Goal: Information Seeking & Learning: Learn about a topic

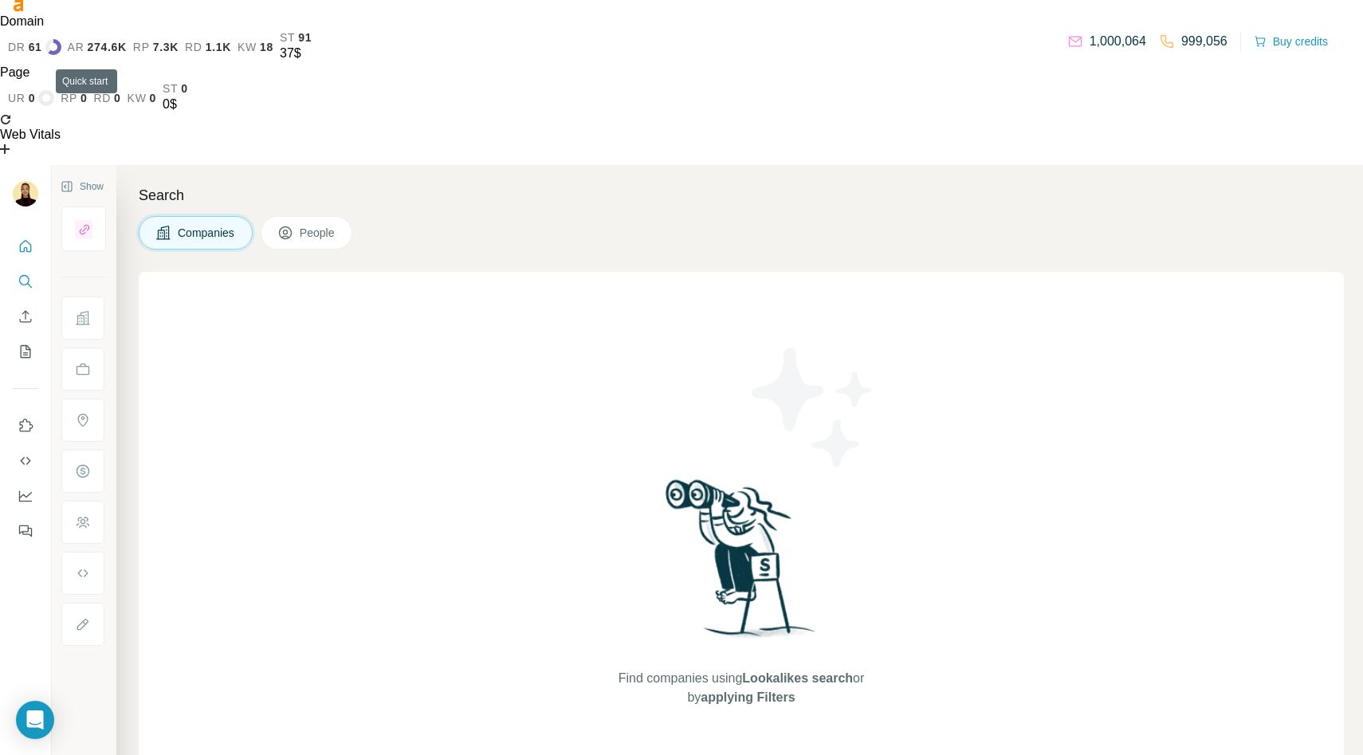
click at [22, 238] on icon "Quick start" at bounding box center [26, 246] width 16 height 16
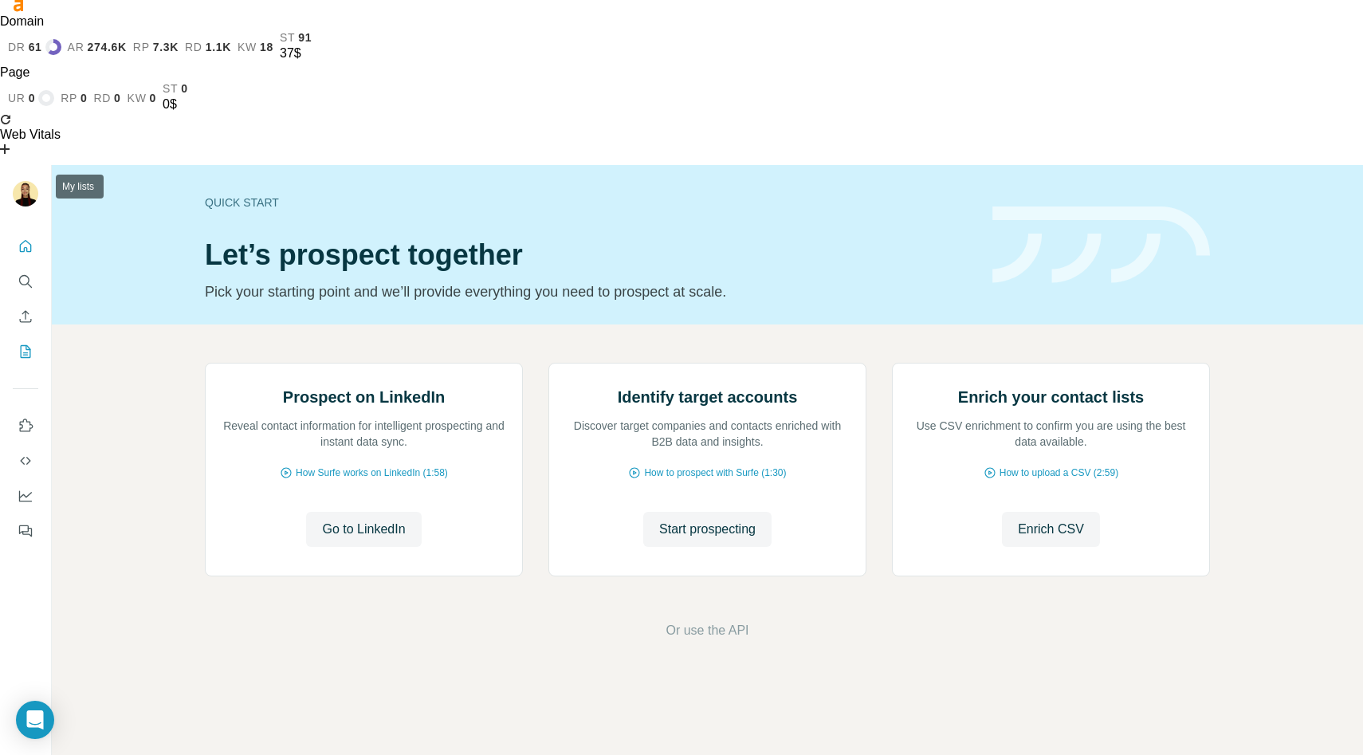
click at [30, 344] on icon "My lists" at bounding box center [26, 352] width 16 height 16
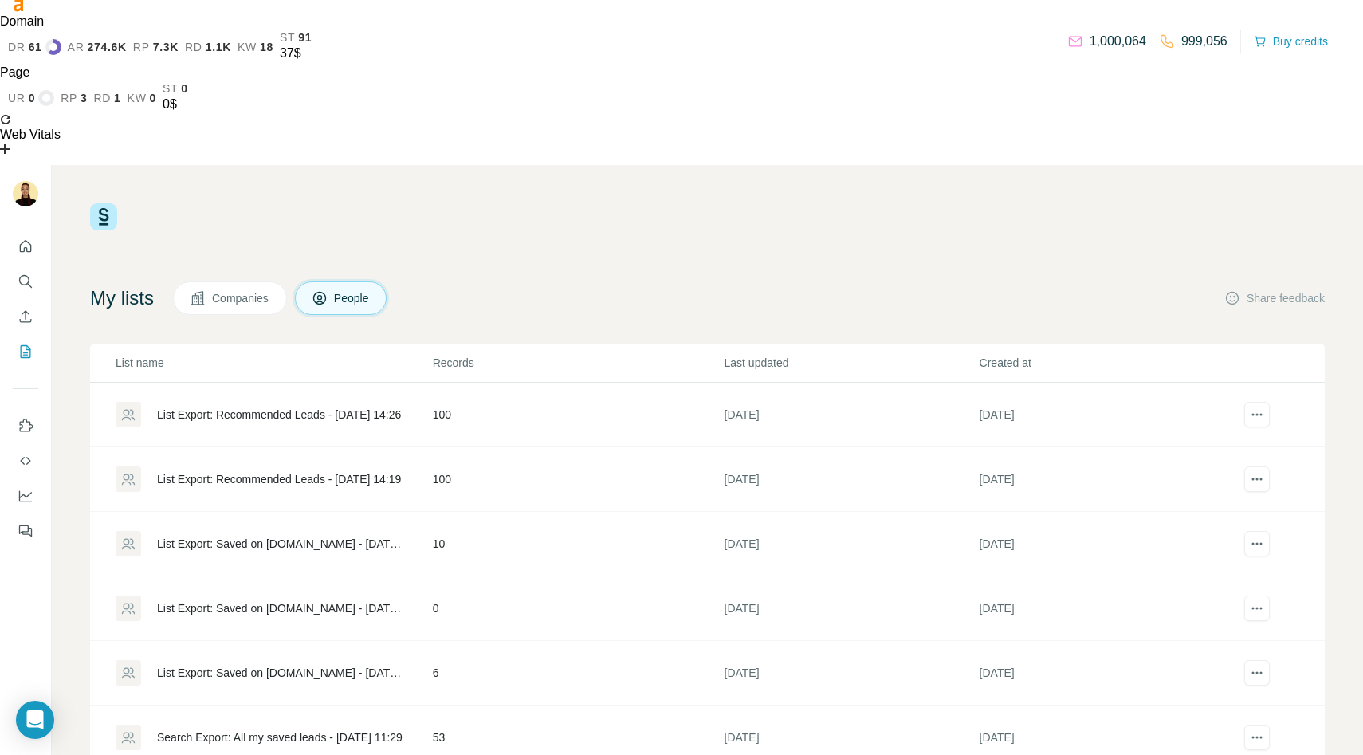
click at [283, 407] on div "List Export: Recommended Leads - [DATE] 14:26" at bounding box center [279, 415] width 244 height 16
click at [270, 290] on span "Companies" at bounding box center [241, 298] width 58 height 16
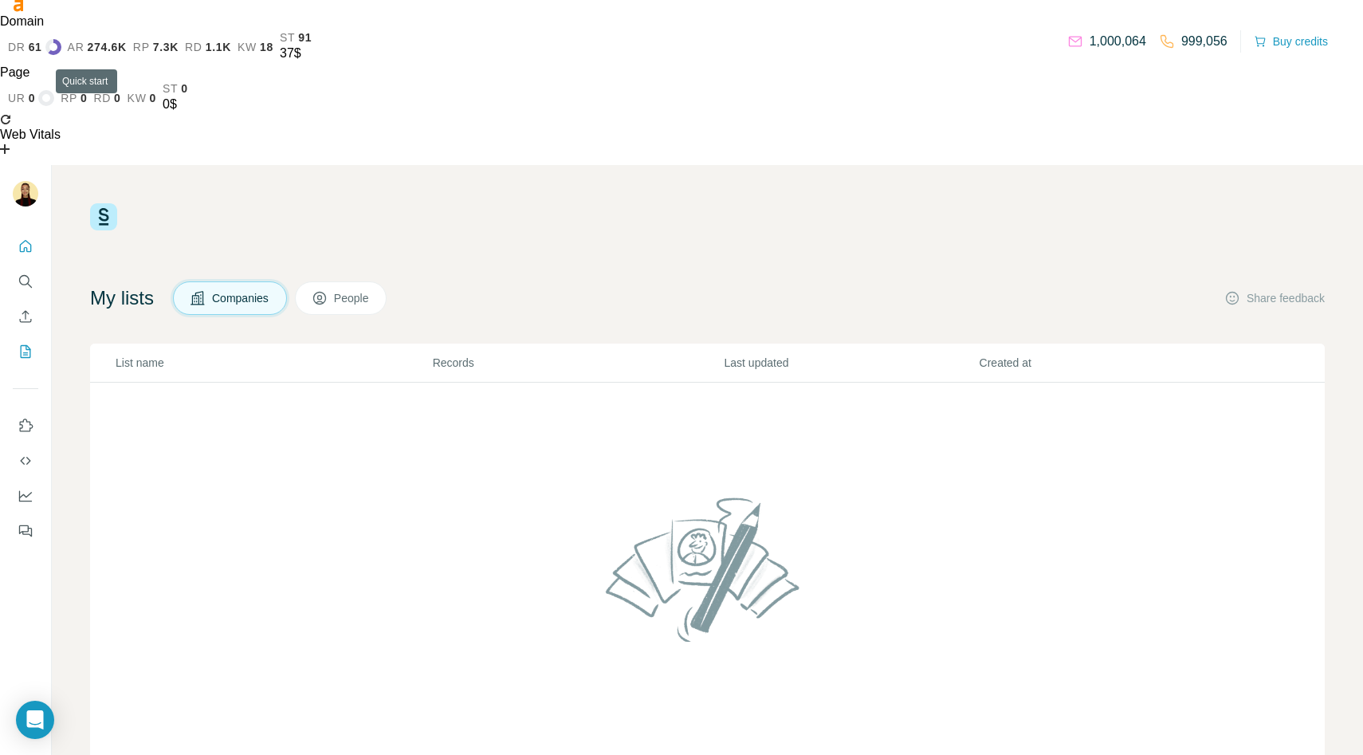
click at [28, 238] on icon "Quick start" at bounding box center [26, 246] width 16 height 16
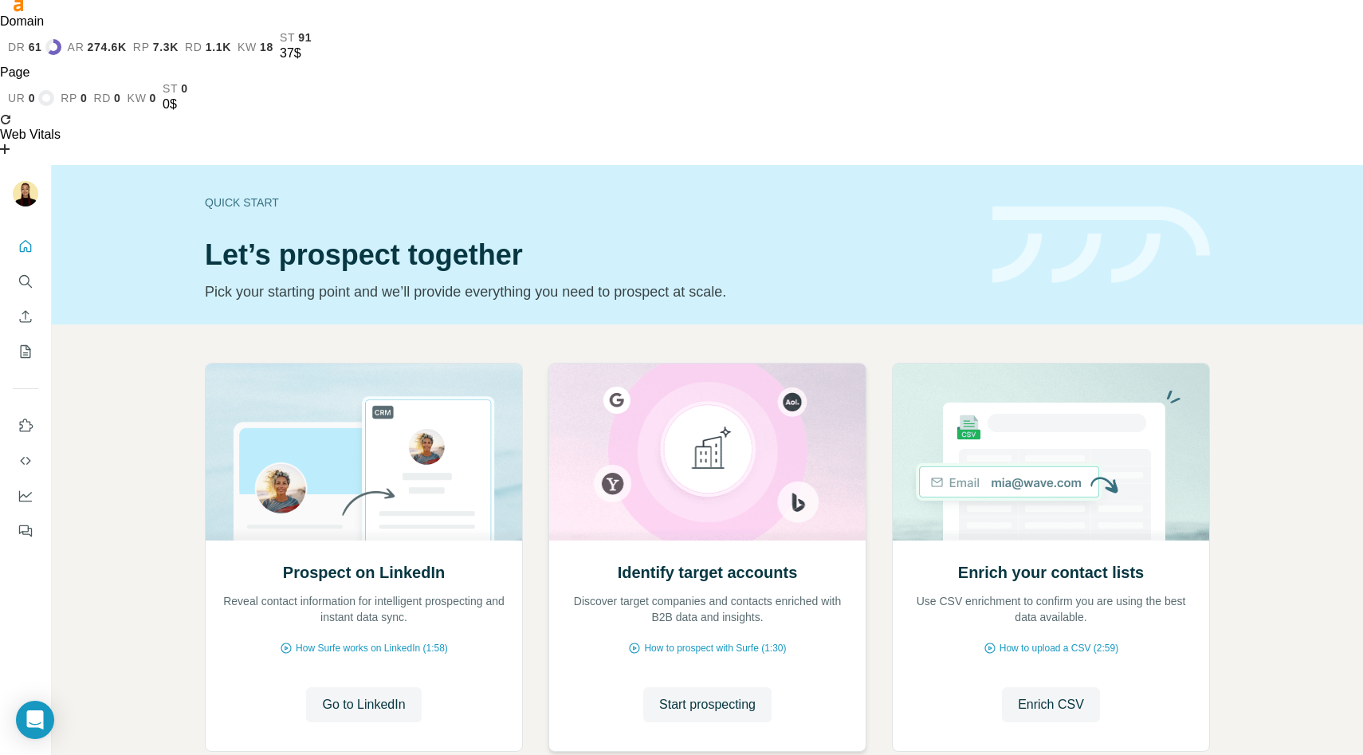
click at [731, 364] on img at bounding box center [708, 452] width 318 height 177
click at [710, 687] on button "Start prospecting" at bounding box center [707, 704] width 128 height 35
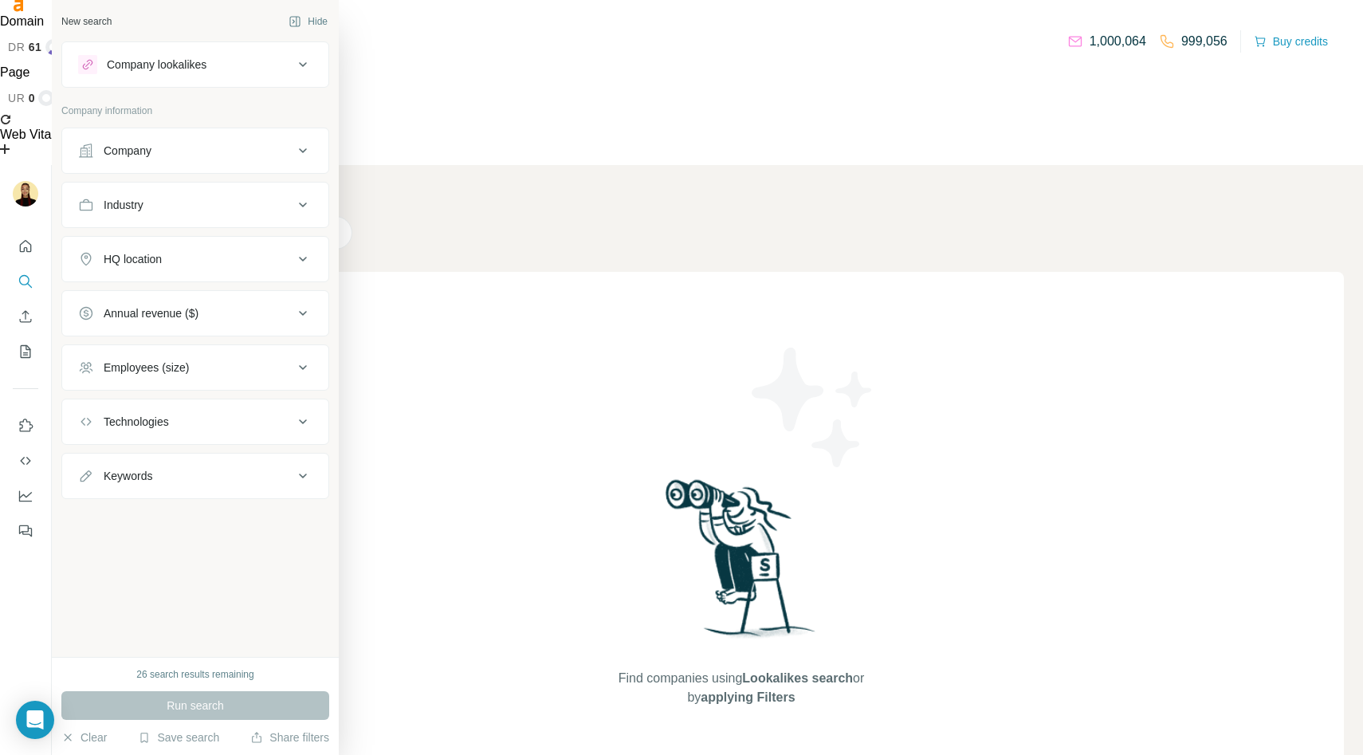
click at [162, 150] on div "Company" at bounding box center [185, 151] width 215 height 16
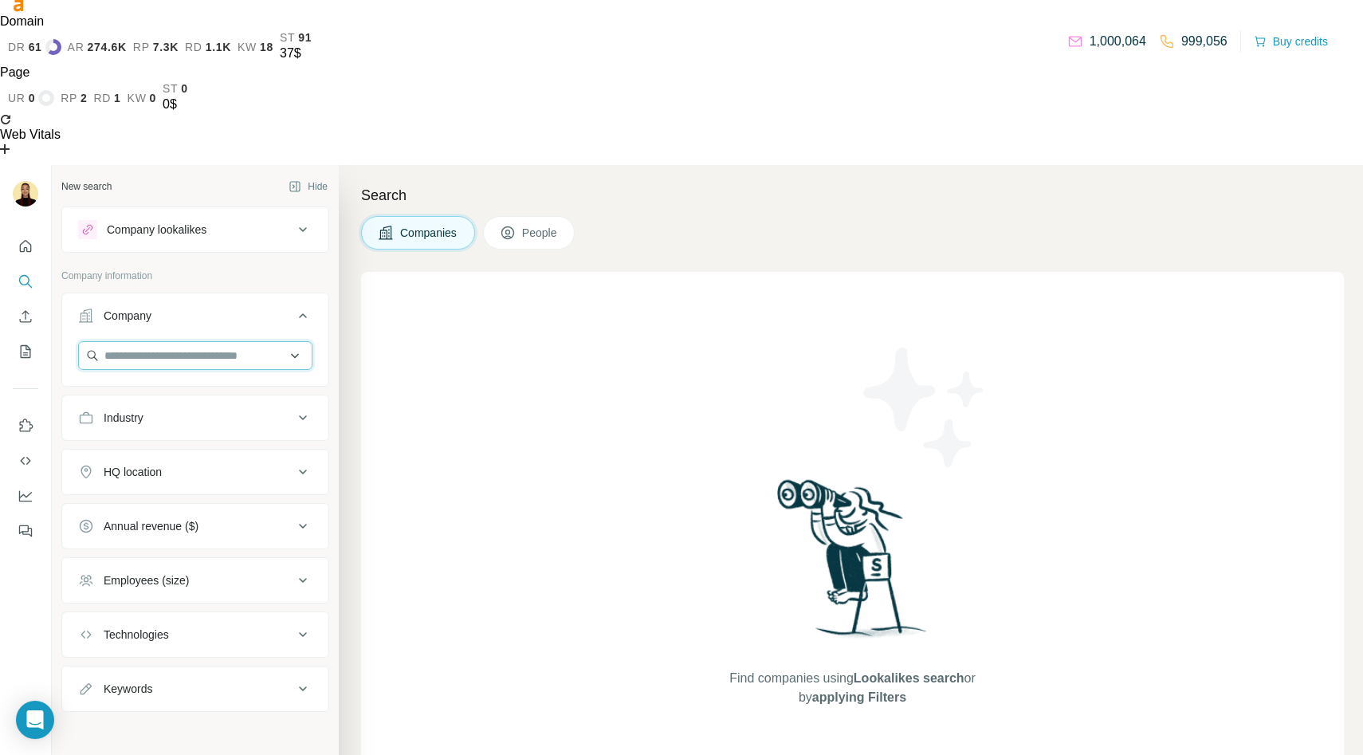
click at [179, 341] on input "text" at bounding box center [195, 355] width 234 height 29
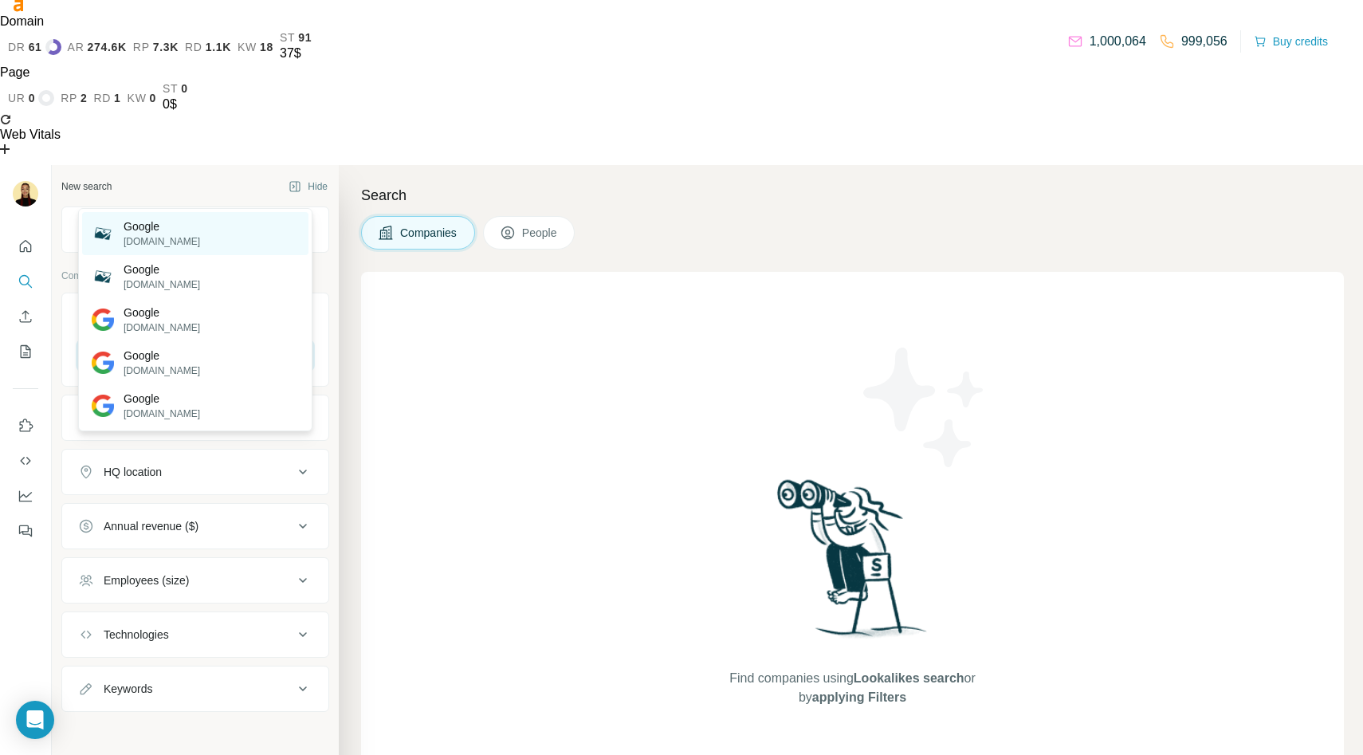
type input "******"
click at [195, 234] on div "Google [DOMAIN_NAME]" at bounding box center [195, 233] width 226 height 43
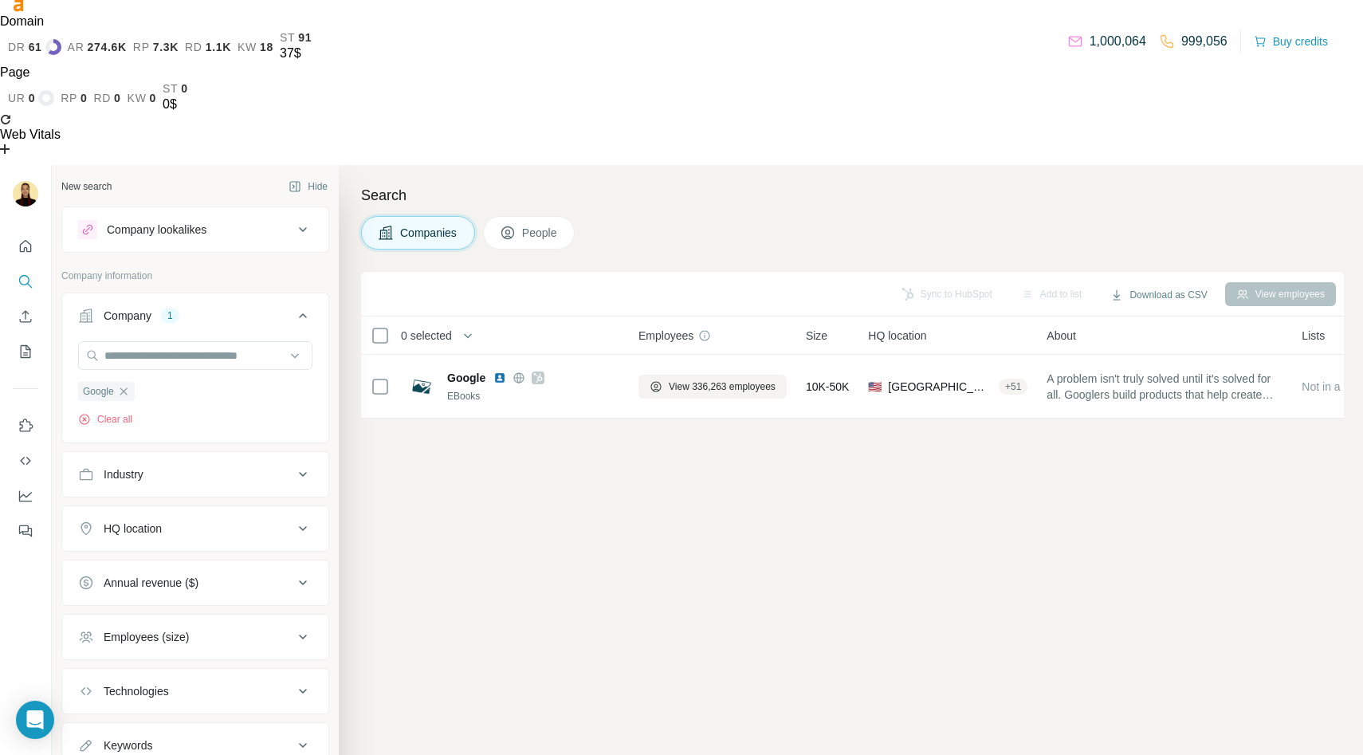
click at [542, 225] on span "People" at bounding box center [540, 233] width 37 height 16
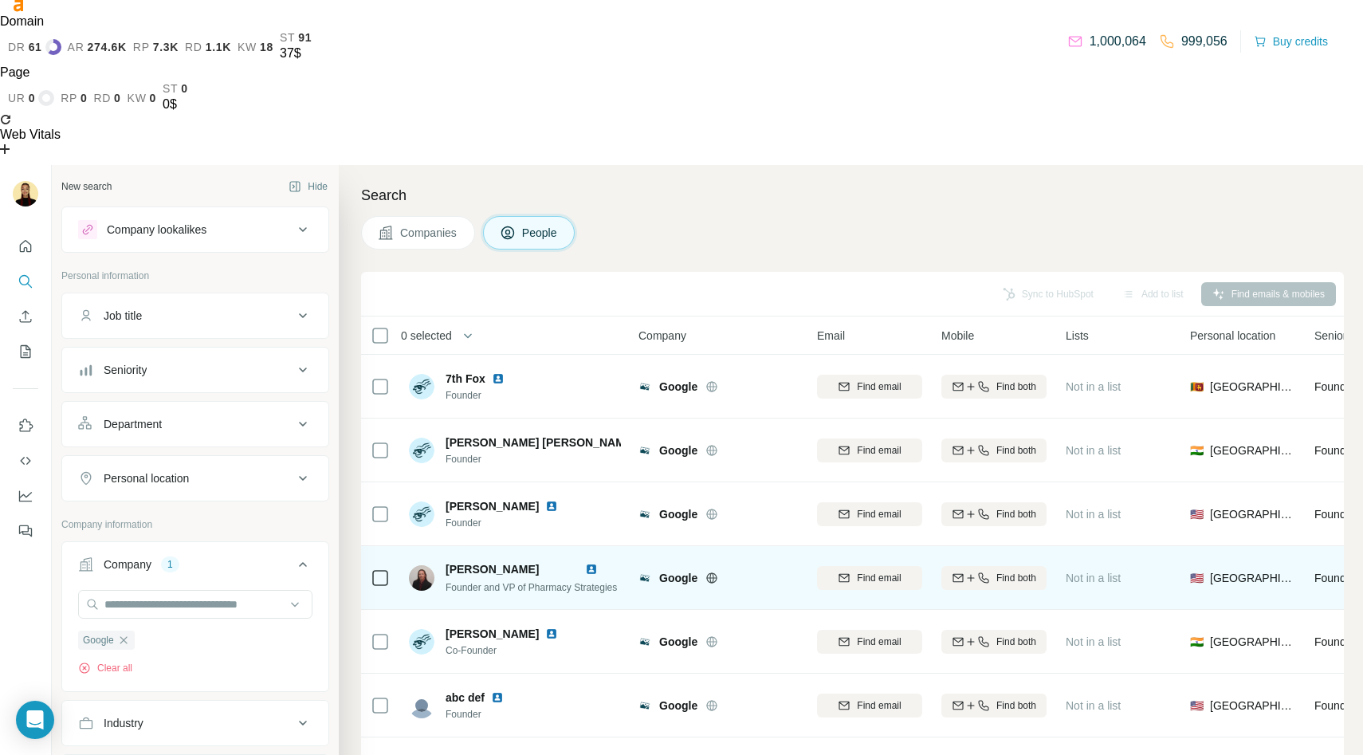
scroll to position [2, 0]
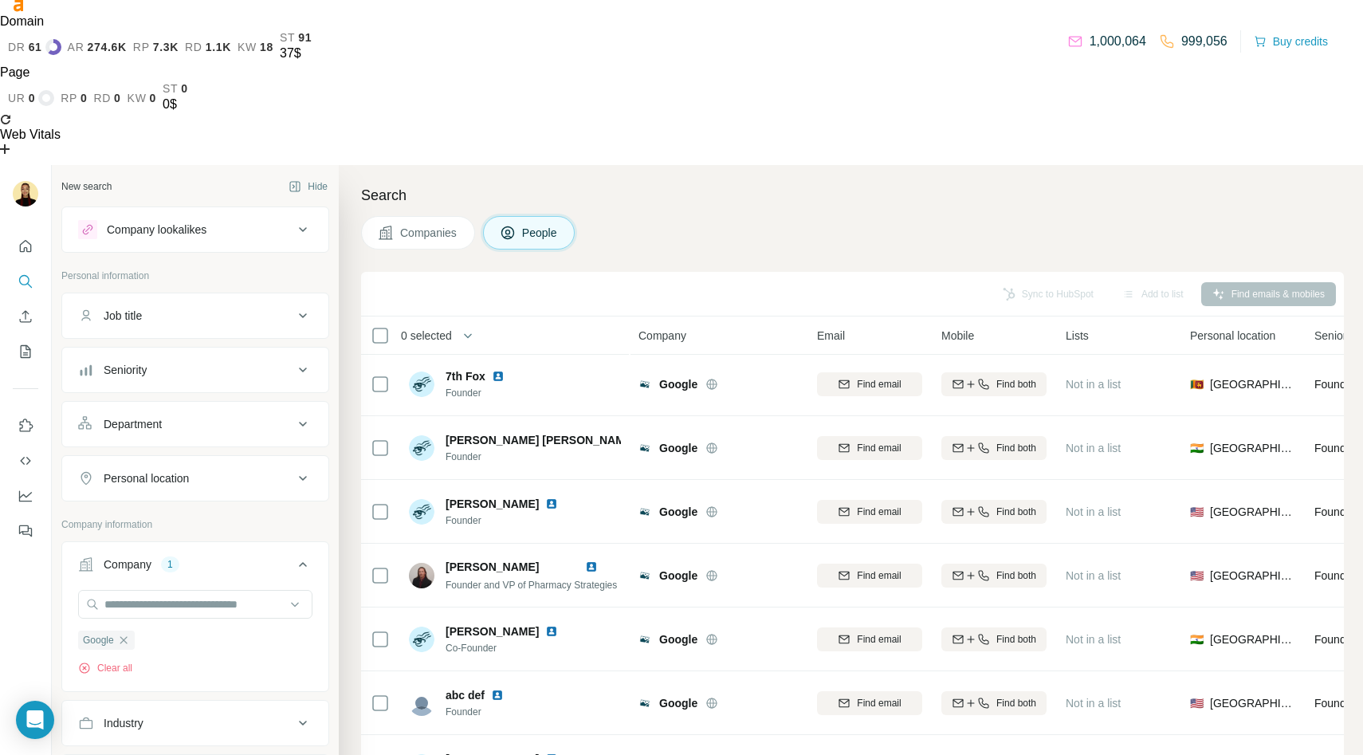
click at [1316, 609] on div "60" at bounding box center [1312, 606] width 37 height 16
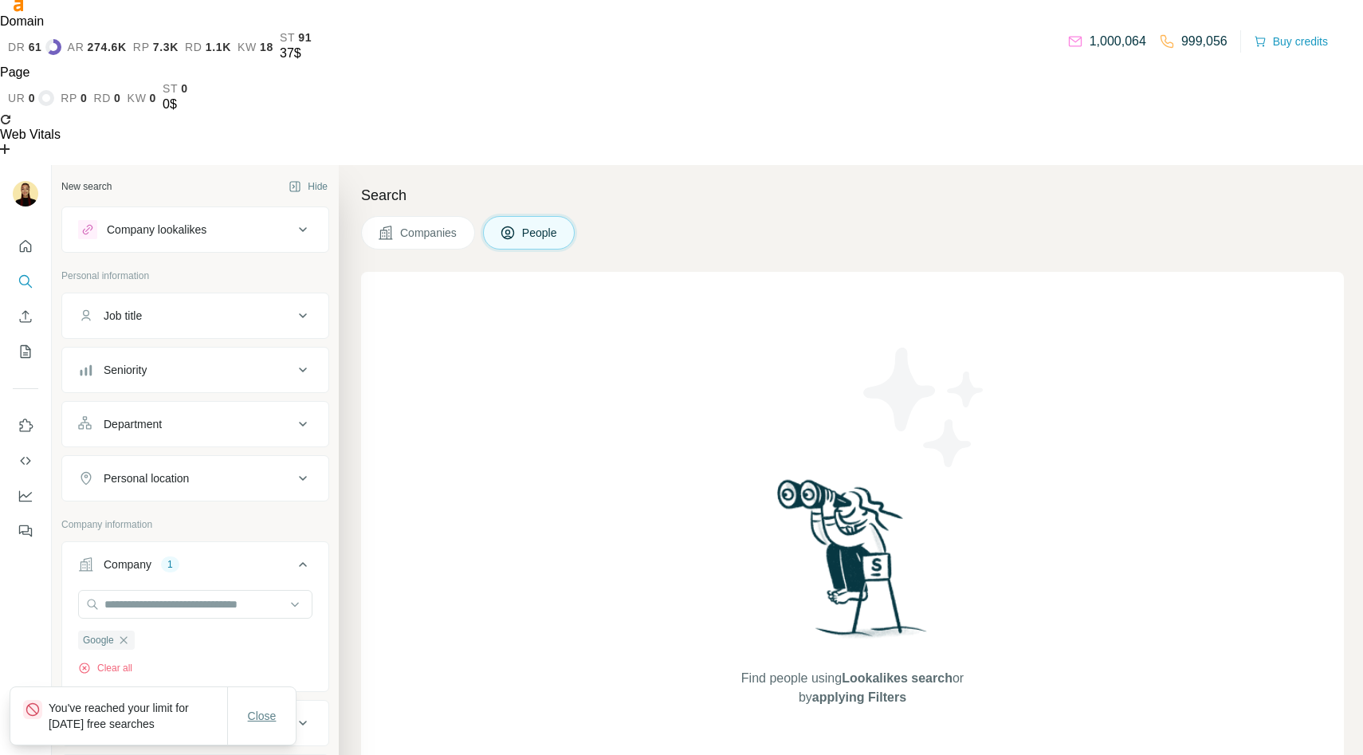
click at [271, 710] on span "Close" at bounding box center [262, 716] width 29 height 16
click at [433, 216] on button "Companies" at bounding box center [418, 232] width 114 height 33
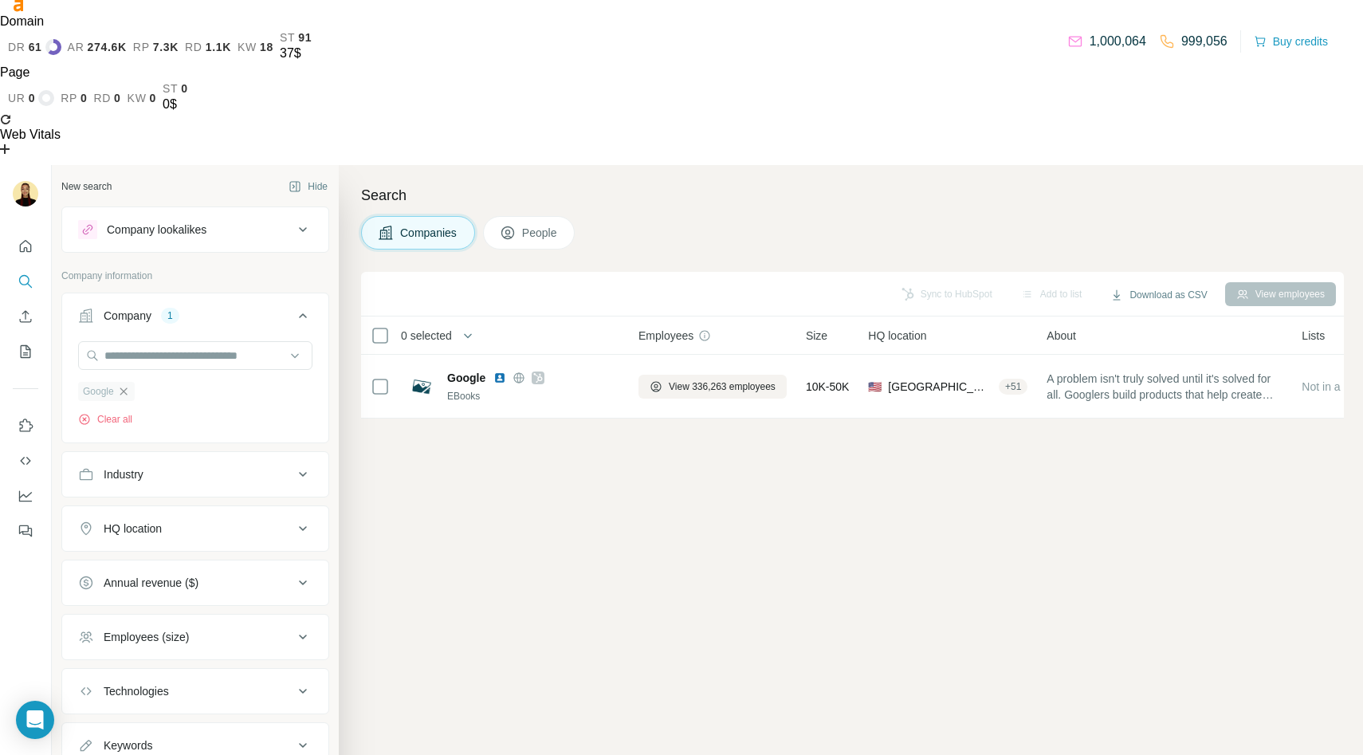
click at [122, 385] on icon "button" at bounding box center [123, 391] width 13 height 13
click at [144, 341] on div at bounding box center [195, 357] width 234 height 32
click at [148, 341] on input "text" at bounding box center [195, 355] width 234 height 29
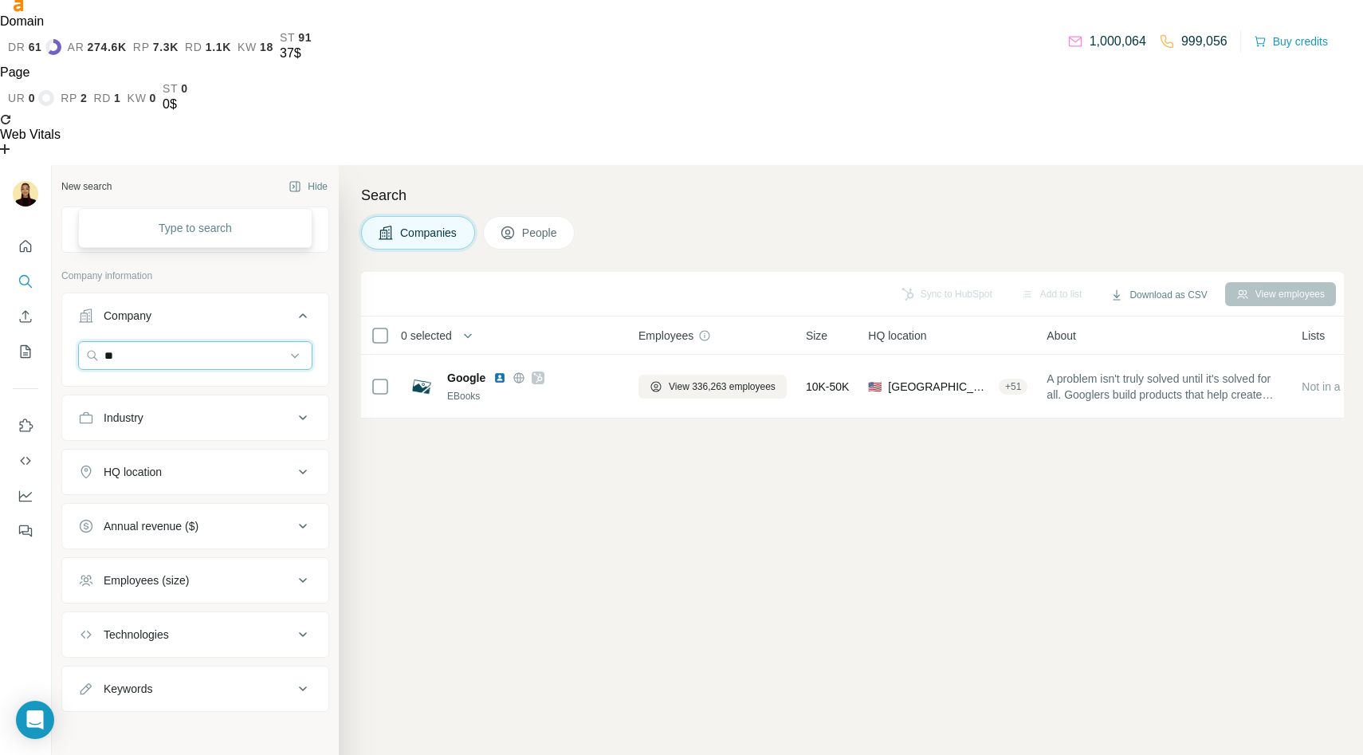
type input "*"
type input "******"
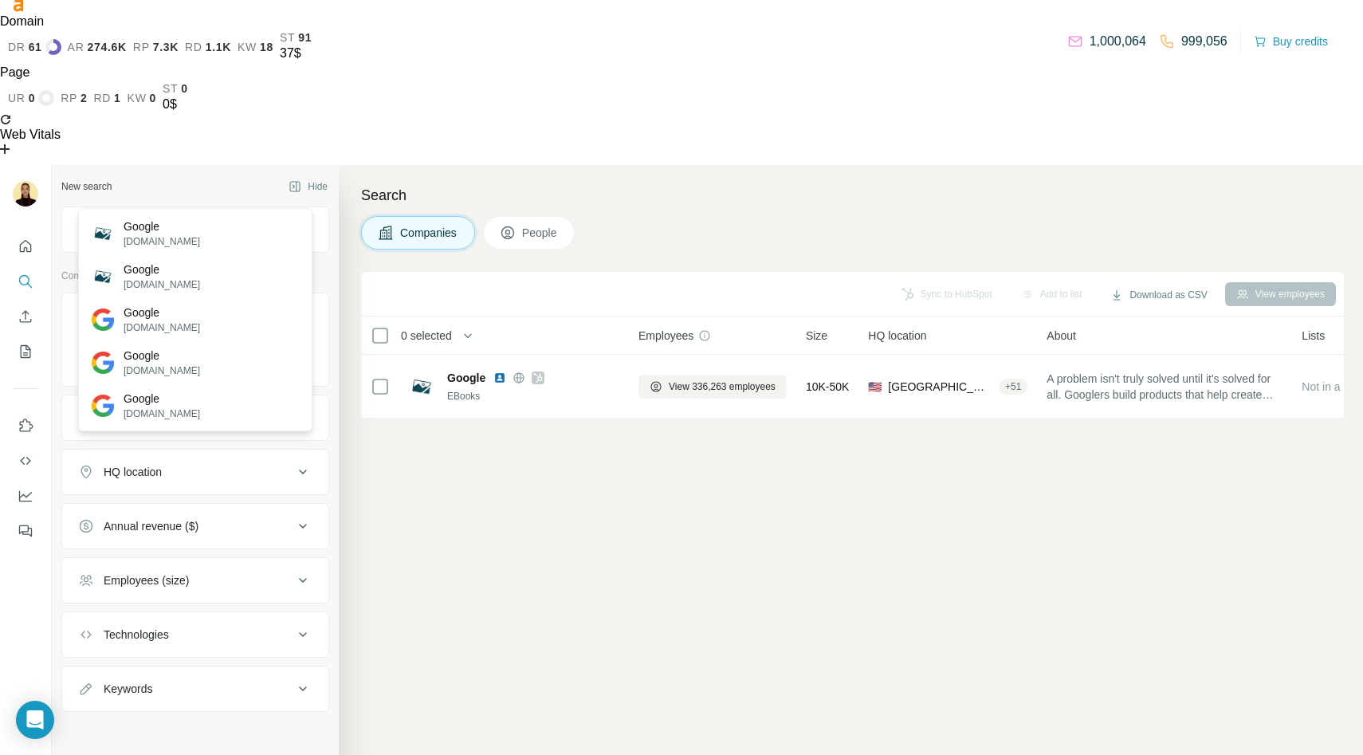
click at [290, 297] on button "Company" at bounding box center [195, 319] width 266 height 45
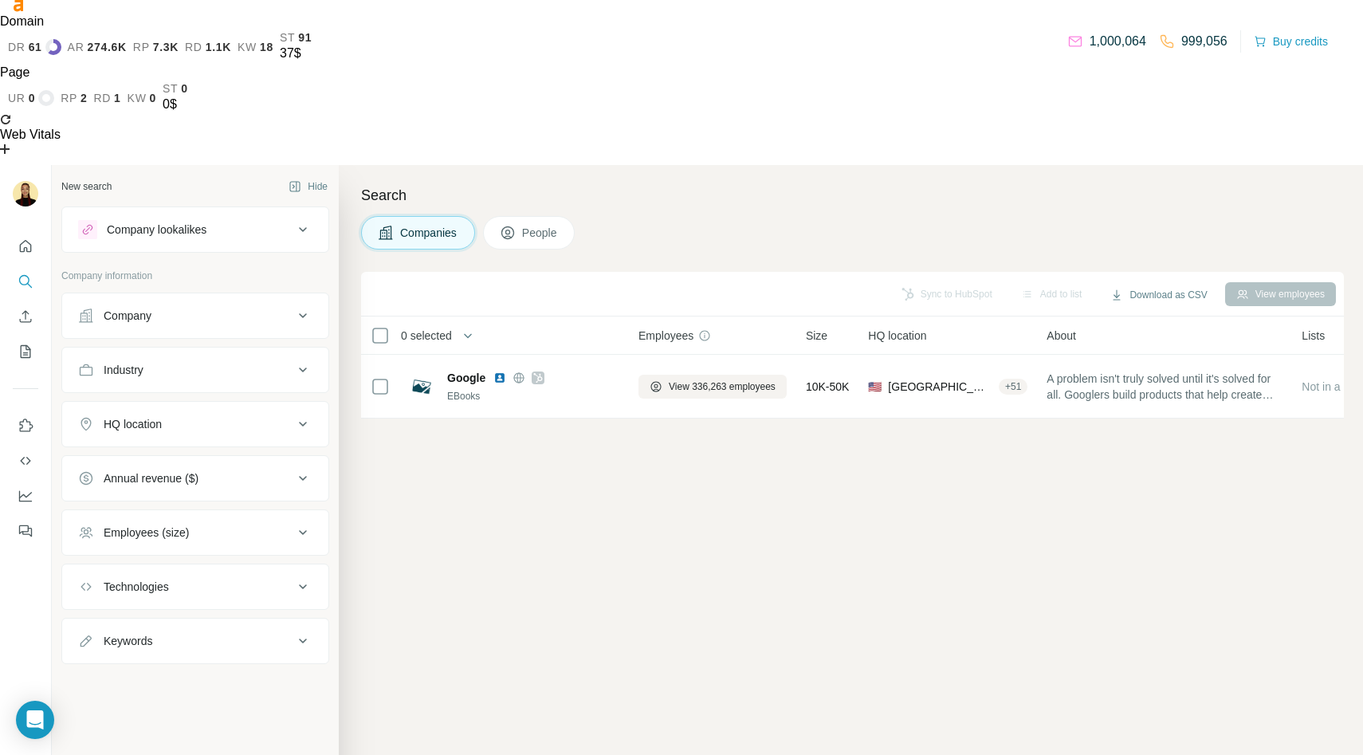
click at [530, 216] on button "People" at bounding box center [529, 232] width 92 height 33
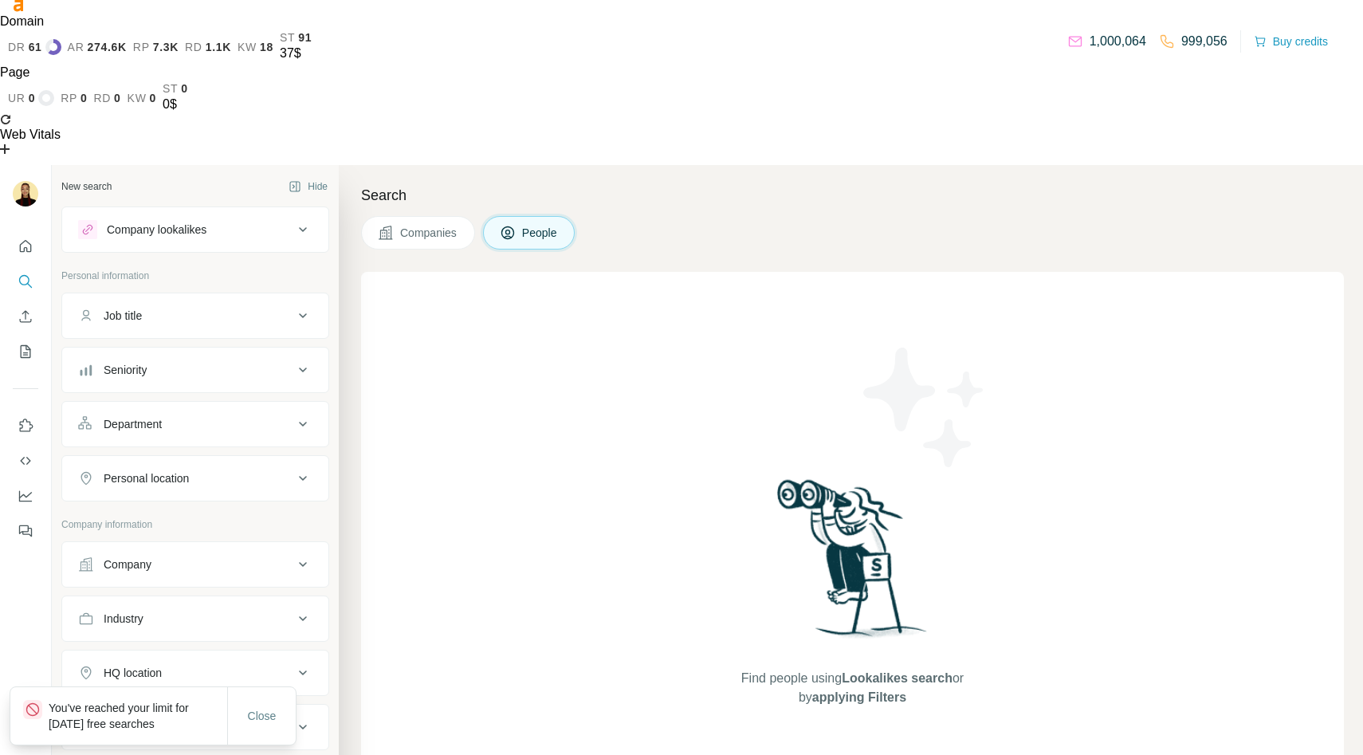
click at [182, 557] on div "Company" at bounding box center [185, 565] width 215 height 16
click at [186, 590] on input "text" at bounding box center [195, 604] width 234 height 29
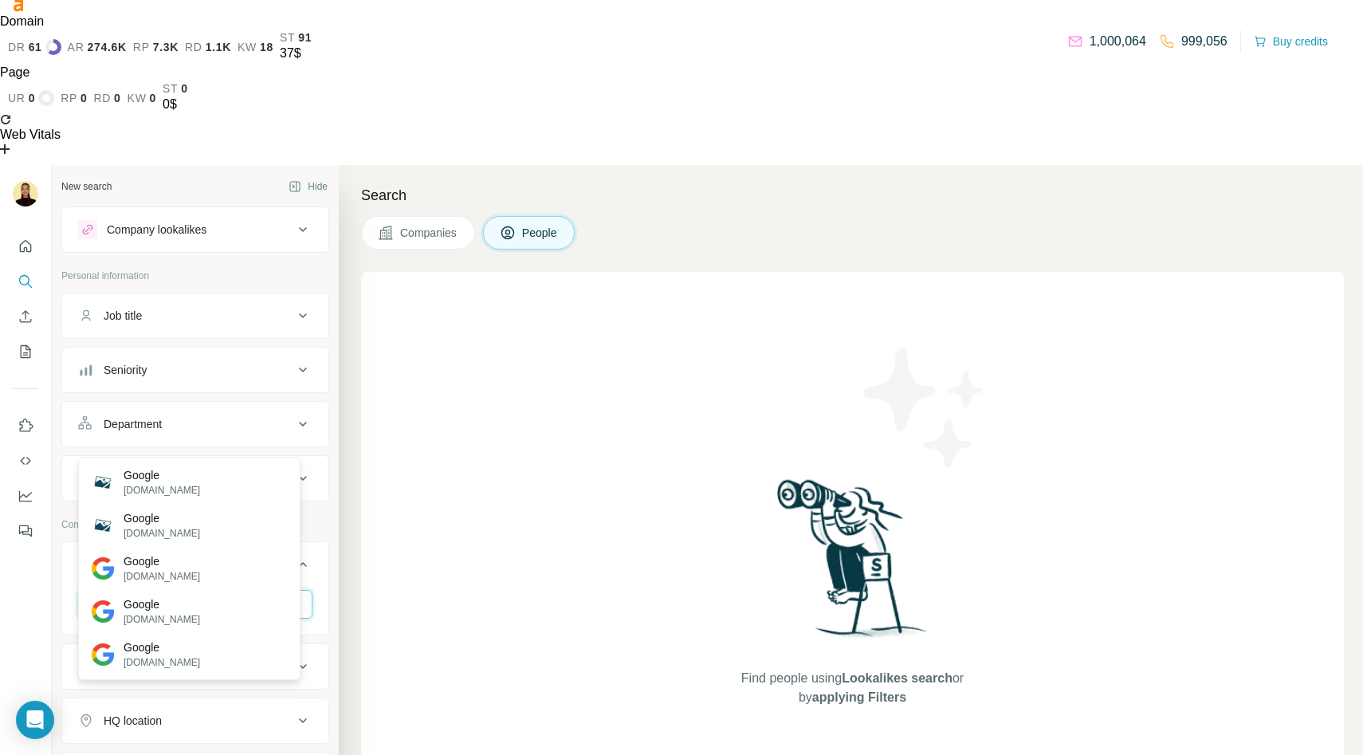
click at [226, 590] on input "******" at bounding box center [195, 604] width 234 height 29
type input "*********"
click at [203, 483] on div "Microsoft [DOMAIN_NAME]" at bounding box center [189, 482] width 214 height 43
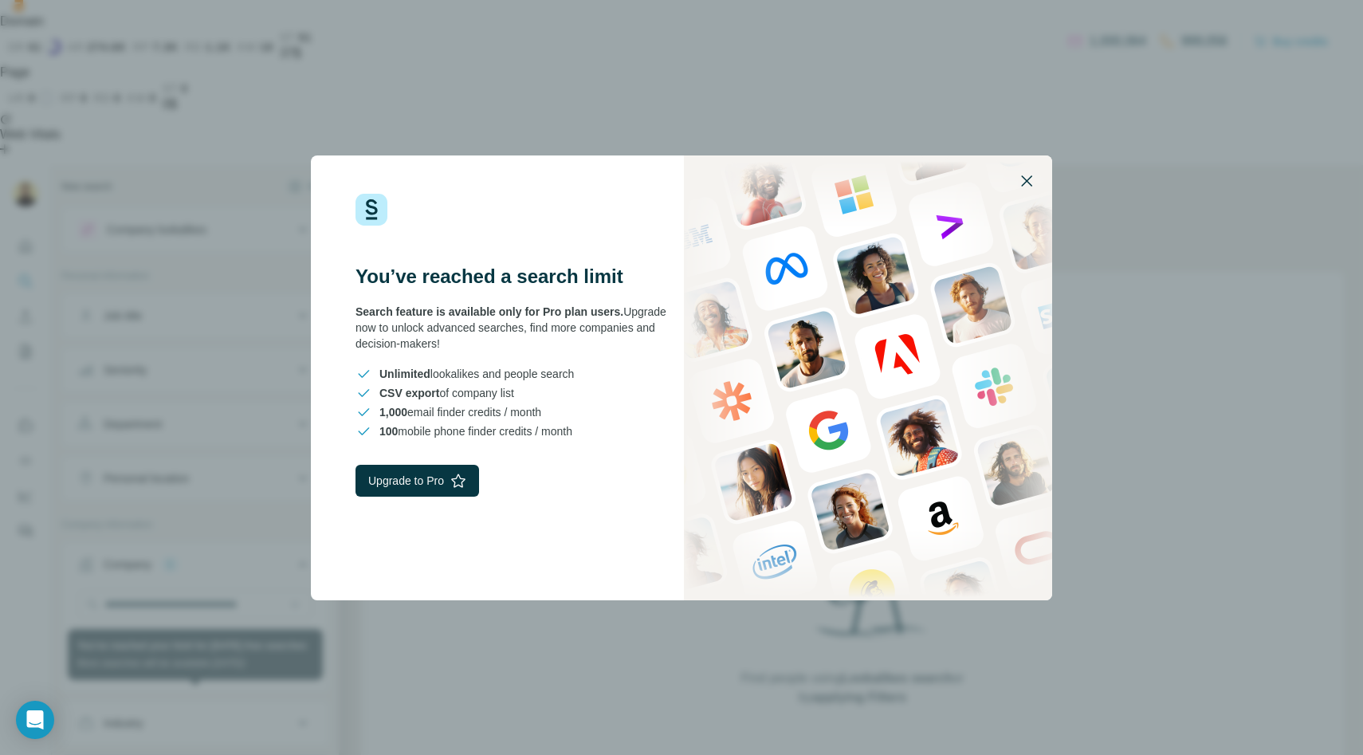
click at [1033, 178] on icon "button" at bounding box center [1026, 180] width 19 height 19
